Goal: Task Accomplishment & Management: Manage account settings

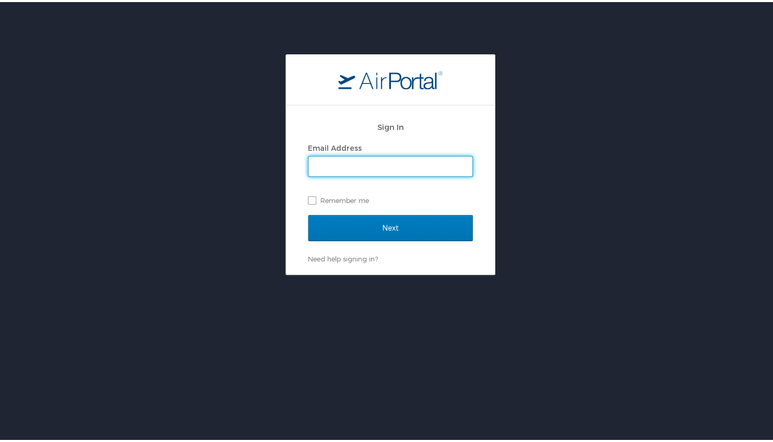
click at [383, 166] on input "Email Address" at bounding box center [391, 165] width 164 height 20
type input "[PERSON_NAME][EMAIL_ADDRESS][PERSON_NAME][DOMAIN_NAME]"
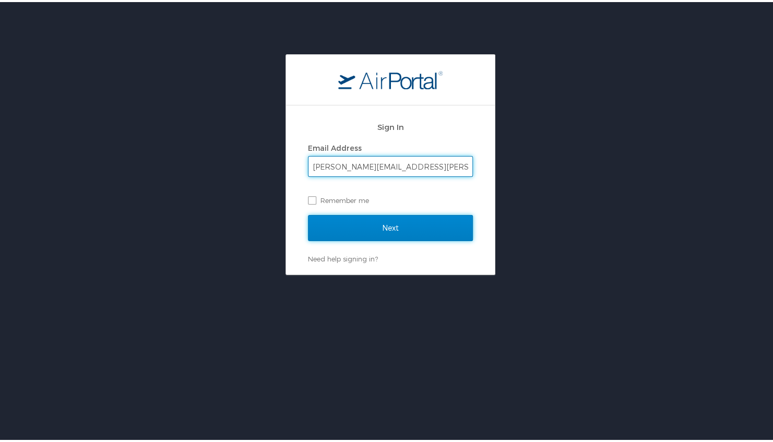
click at [371, 227] on input "Next" at bounding box center [390, 226] width 165 height 26
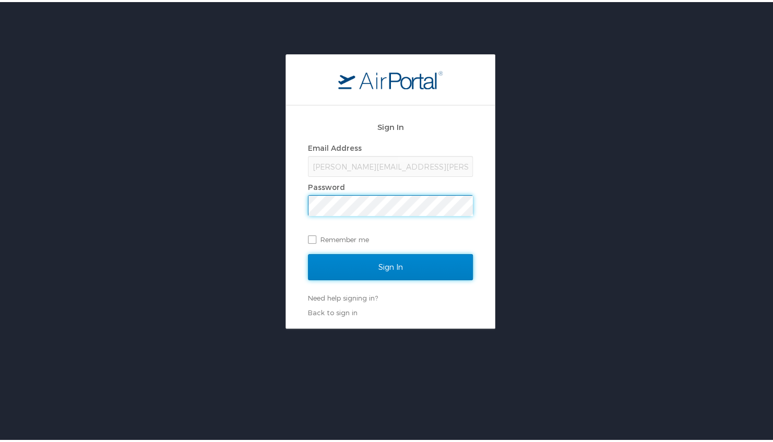
click at [350, 260] on input "Sign In" at bounding box center [390, 265] width 165 height 26
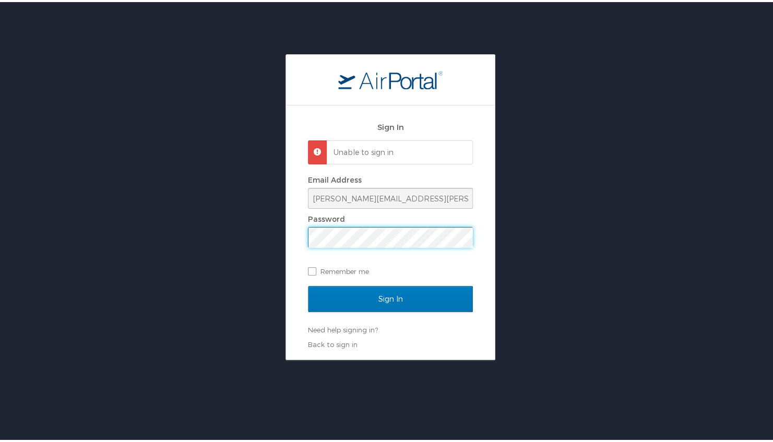
click at [218, 232] on div "Sign In Unable to sign in Email Address tina.hopkins@lumistella.com Password Re…" at bounding box center [390, 205] width 781 height 306
click at [308, 284] on input "Sign In" at bounding box center [390, 297] width 165 height 26
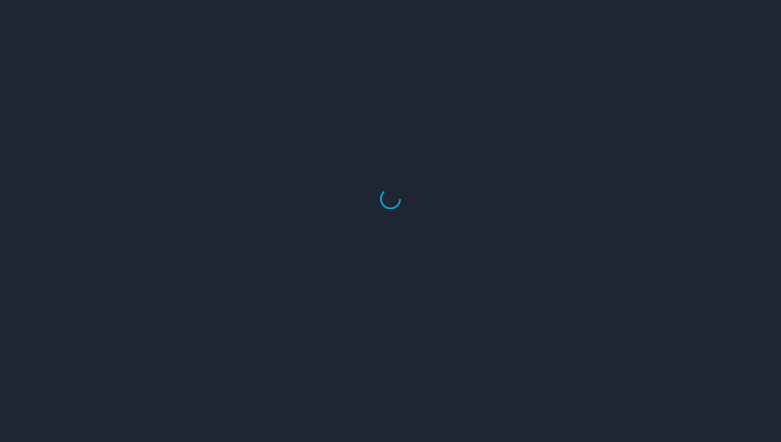
select select "US"
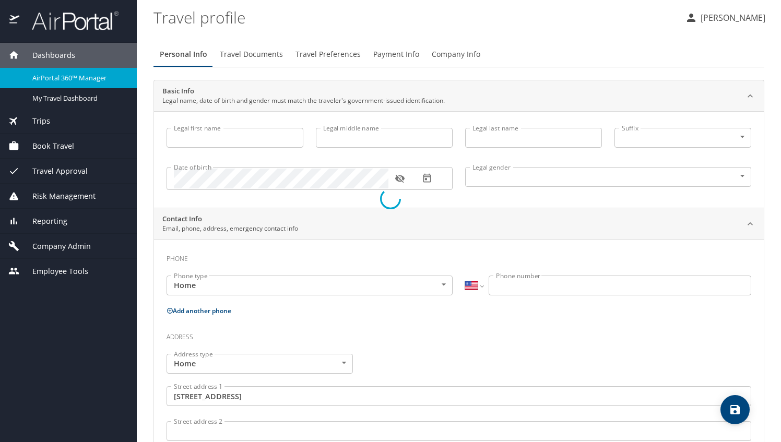
type input "Bettina"
type input "Hopkins"
type input "Female"
type input "David"
type input "Hopkins"
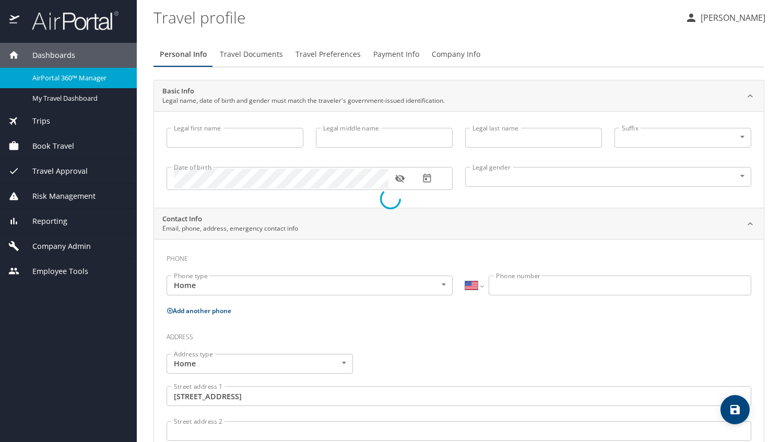
type input "(770) 843-0289"
type input "dtahop44@yahoo.com"
type input "United States of America"
type input "Georgia"
type input "United States of America"
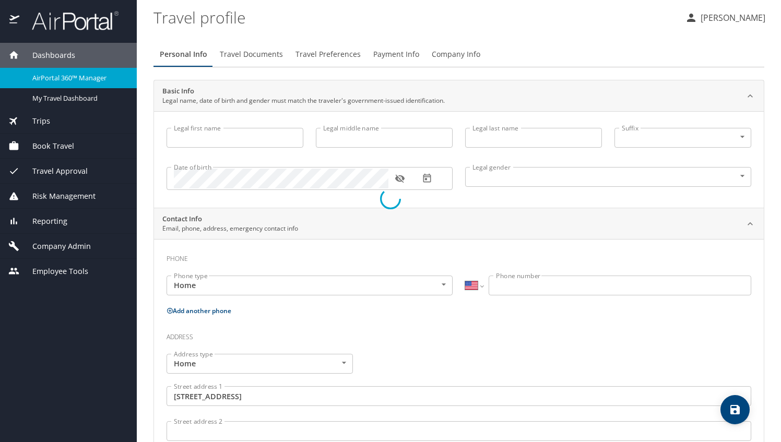
type input "Georgia"
select select "US"
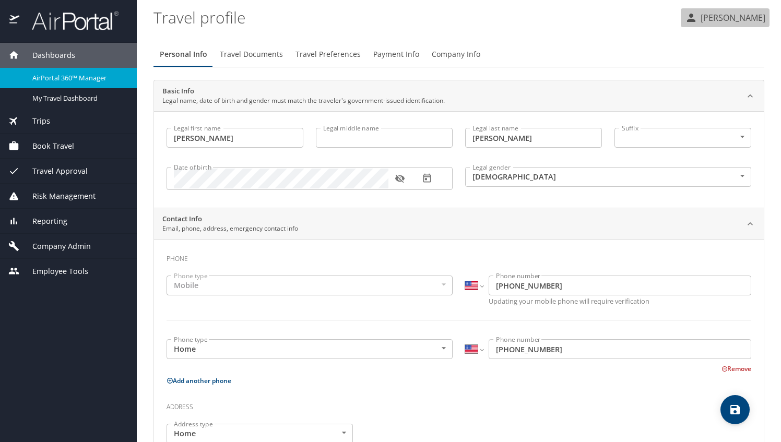
click at [735, 17] on p "[PERSON_NAME]" at bounding box center [732, 17] width 68 height 13
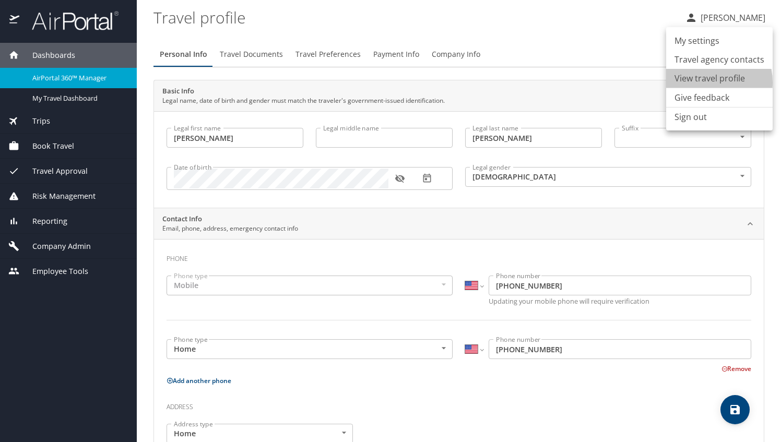
click at [700, 83] on li "View travel profile" at bounding box center [719, 78] width 107 height 19
